Goal: Register for event/course

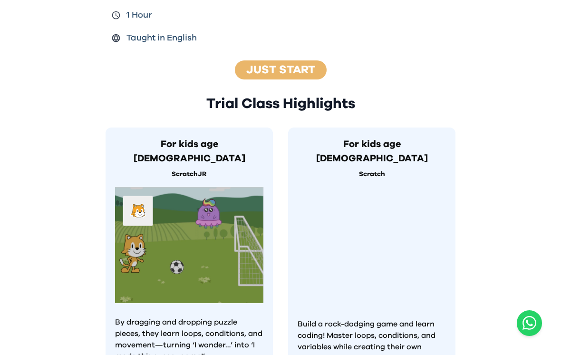
scroll to position [318, 0]
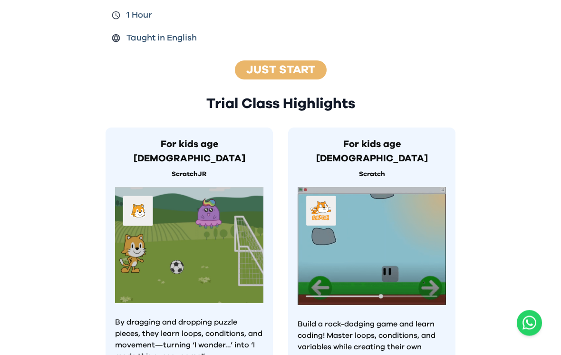
click at [410, 216] on img at bounding box center [371, 246] width 148 height 118
click at [397, 203] on img at bounding box center [371, 246] width 148 height 118
click at [410, 141] on h3 "For kids age [DEMOGRAPHIC_DATA]" at bounding box center [371, 151] width 148 height 29
click at [303, 65] on link "Just Start" at bounding box center [280, 70] width 69 height 11
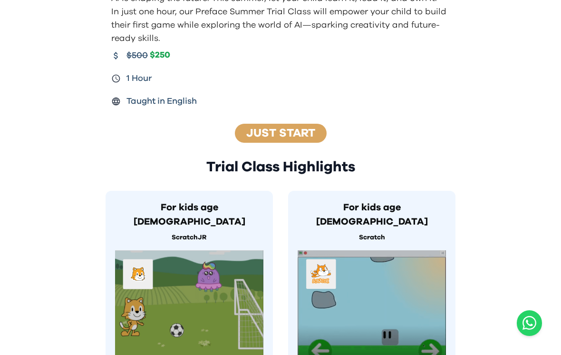
click at [303, 125] on div "Just Start" at bounding box center [281, 133] width 92 height 19
click at [300, 133] on link "Just Start" at bounding box center [280, 132] width 69 height 11
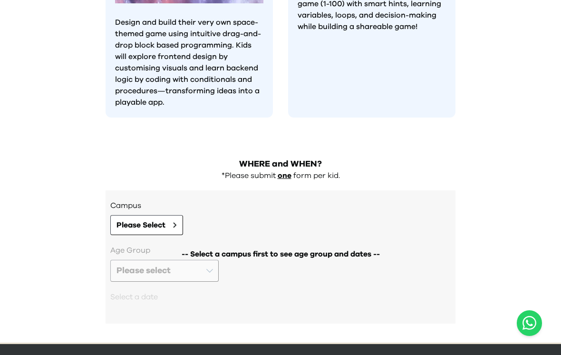
click at [302, 157] on h2 "WHERE and WHEN?" at bounding box center [280, 163] width 350 height 13
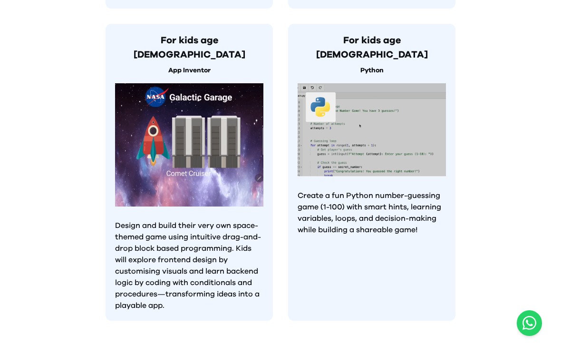
scroll to position [883, 0]
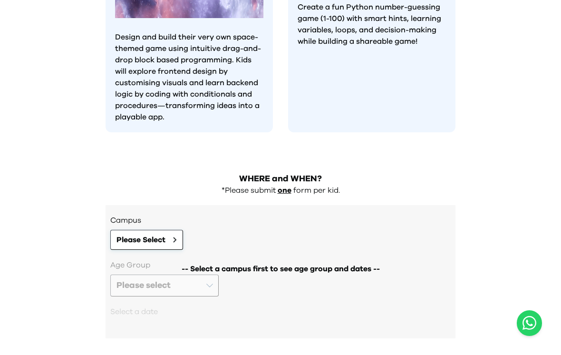
click at [137, 234] on span "Please Select" at bounding box center [140, 239] width 49 height 11
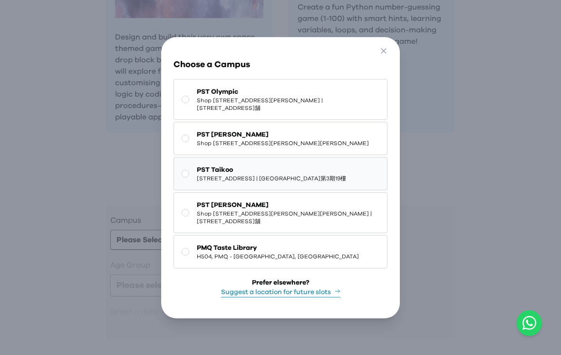
click at [321, 182] on span "19/F, Cityplaza Three, 14 Taikoo Wan Road, Taikoo | 太古城中心第3期19樓" at bounding box center [271, 178] width 149 height 8
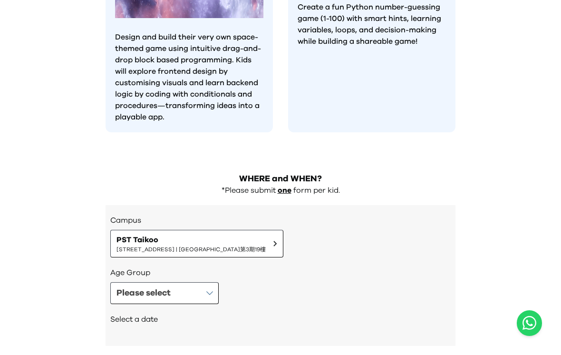
click at [283, 230] on button "PST Taikoo 19/F, Cityplaza Three, 14 Taikoo Wan Road, Taikoo | 太古城中心第3期19樓" at bounding box center [196, 244] width 173 height 28
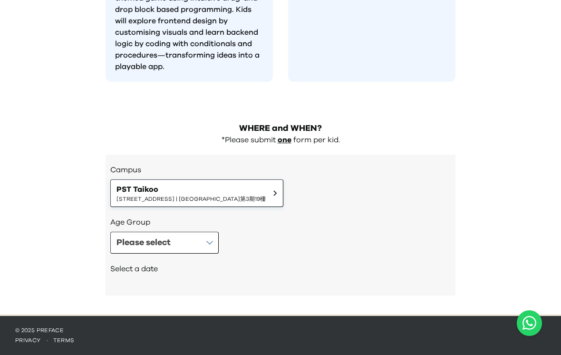
scroll to position [0, 0]
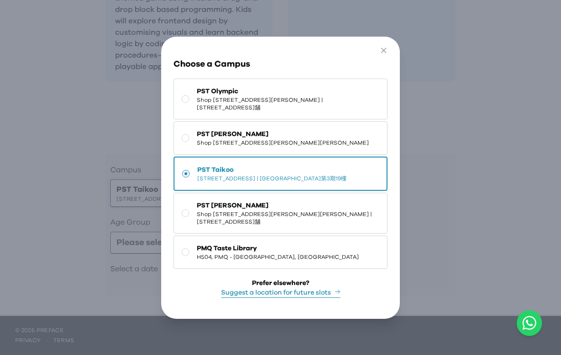
click at [463, 0] on html "AI is shaping the future. This summer, let your child learn it, lead it, and ow…" at bounding box center [280, 152] width 561 height 405
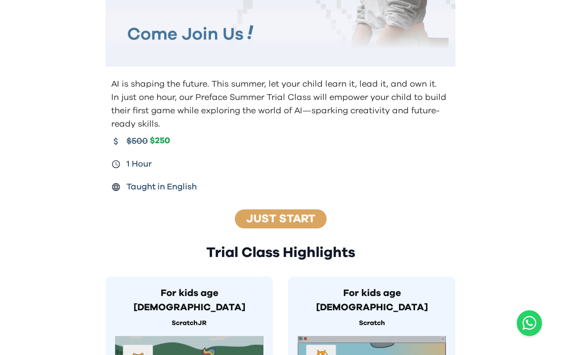
click at [299, 213] on link "Just Start" at bounding box center [280, 218] width 69 height 11
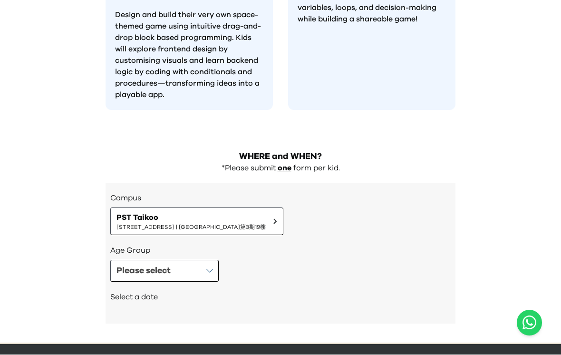
scroll to position [905, 0]
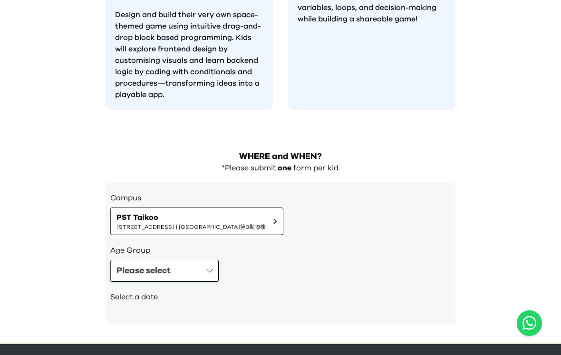
click at [205, 259] on button "Please select" at bounding box center [164, 270] width 108 height 22
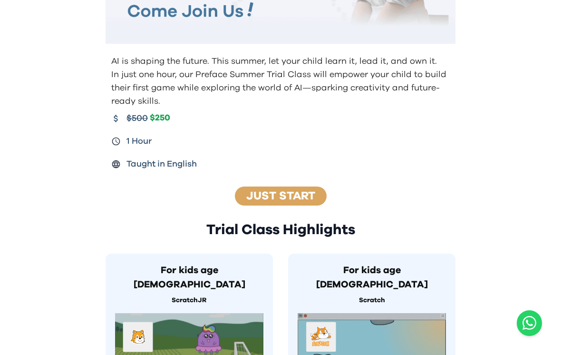
click at [312, 194] on link "Just Start" at bounding box center [280, 195] width 69 height 11
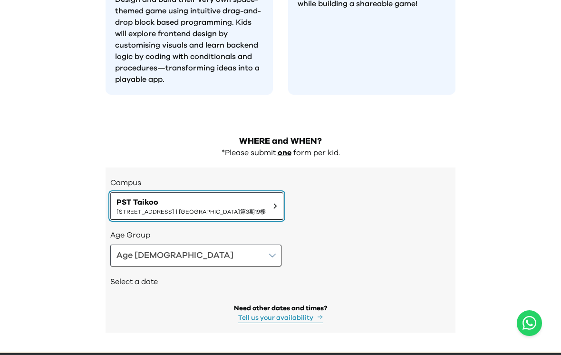
scroll to position [925, 0]
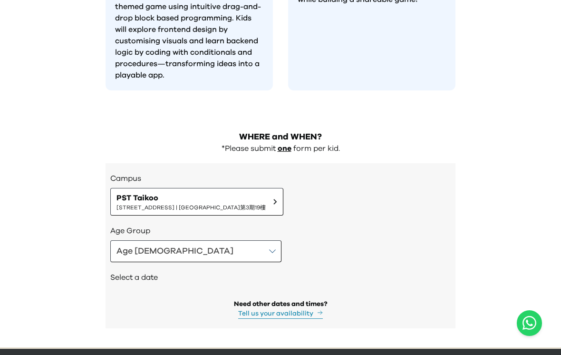
click at [158, 271] on h2 "Select a date" at bounding box center [280, 276] width 340 height 11
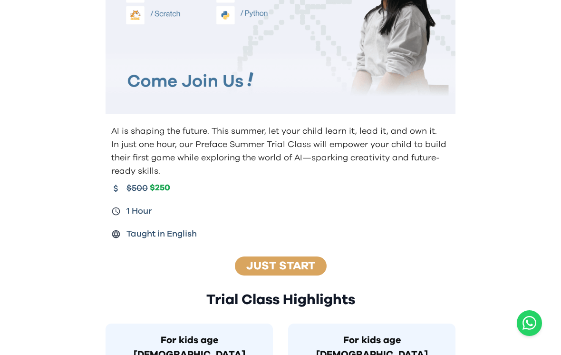
click at [301, 268] on link "Just Start" at bounding box center [280, 265] width 69 height 11
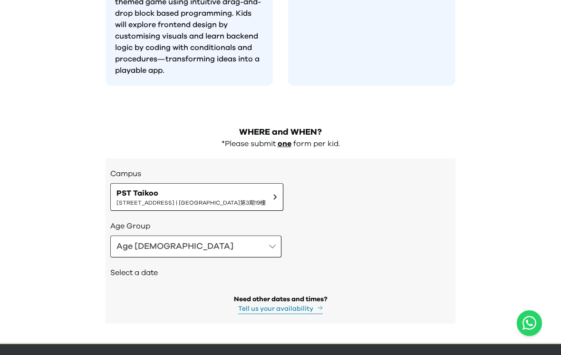
click at [307, 257] on div "Select a date" at bounding box center [280, 273] width 340 height 32
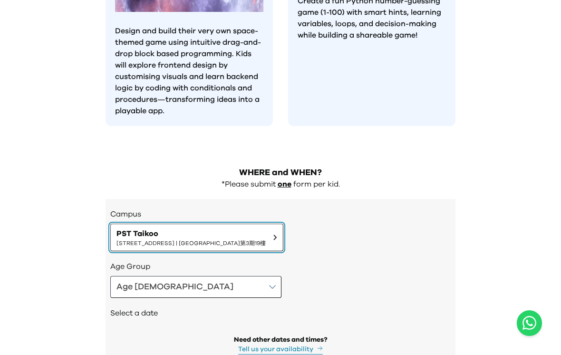
scroll to position [915, 0]
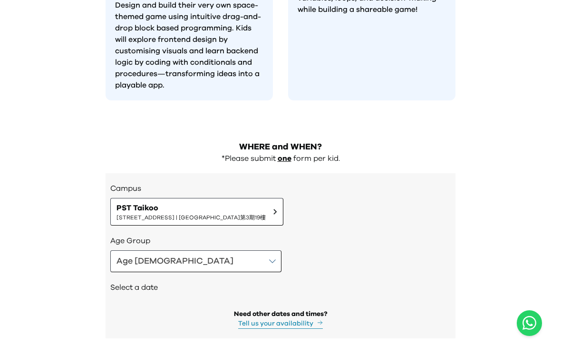
click at [317, 319] on icon at bounding box center [320, 322] width 6 height 6
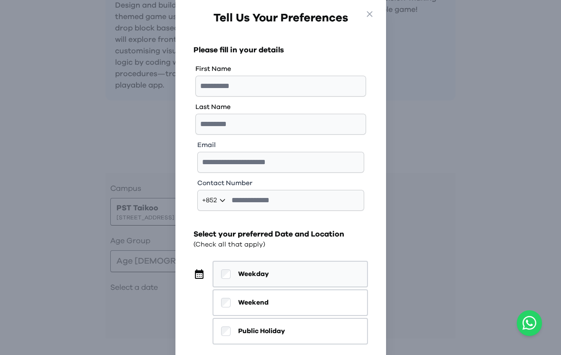
click at [312, 279] on button "Weekday" at bounding box center [289, 273] width 155 height 27
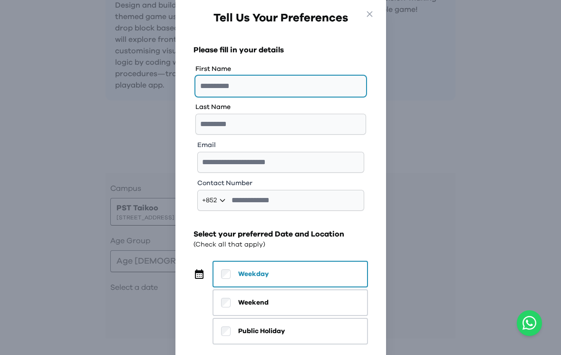
click at [336, 90] on input "text" at bounding box center [280, 86] width 171 height 21
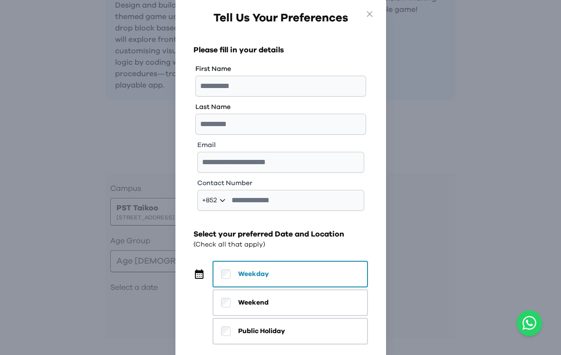
click at [467, 0] on html "AI is shaping the future. This summer, let your child learn it, lead it, and ow…" at bounding box center [280, 198] width 561 height 397
